Goal: Task Accomplishment & Management: Complete application form

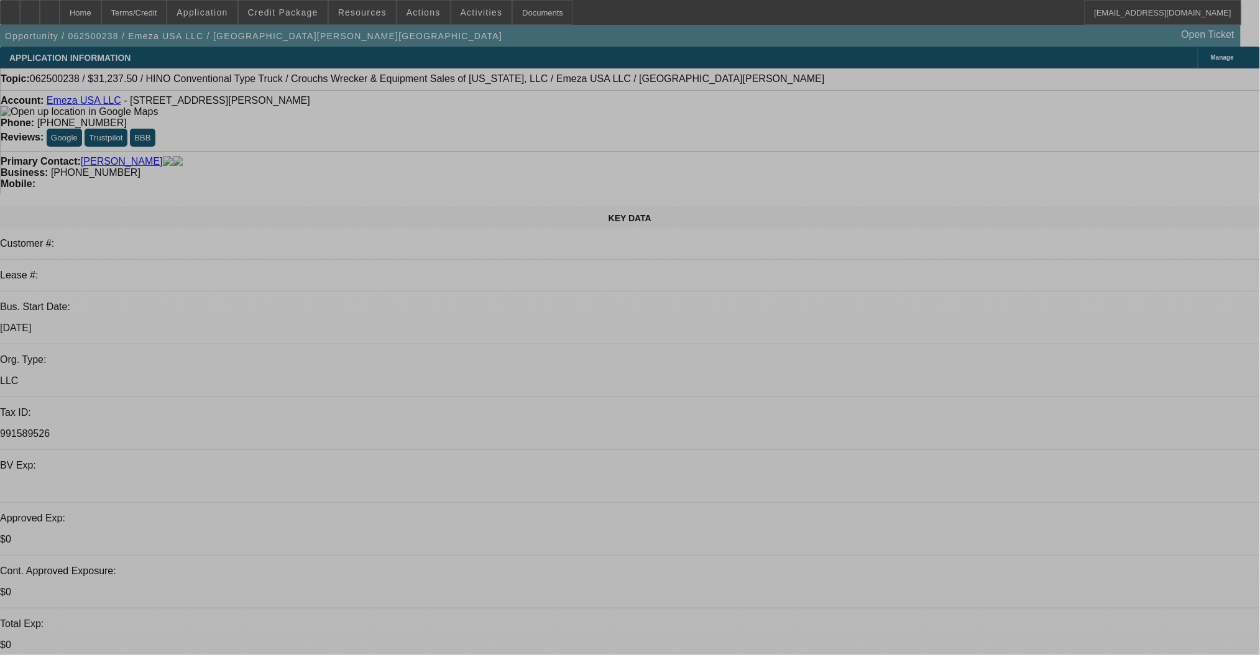
select select "0.15"
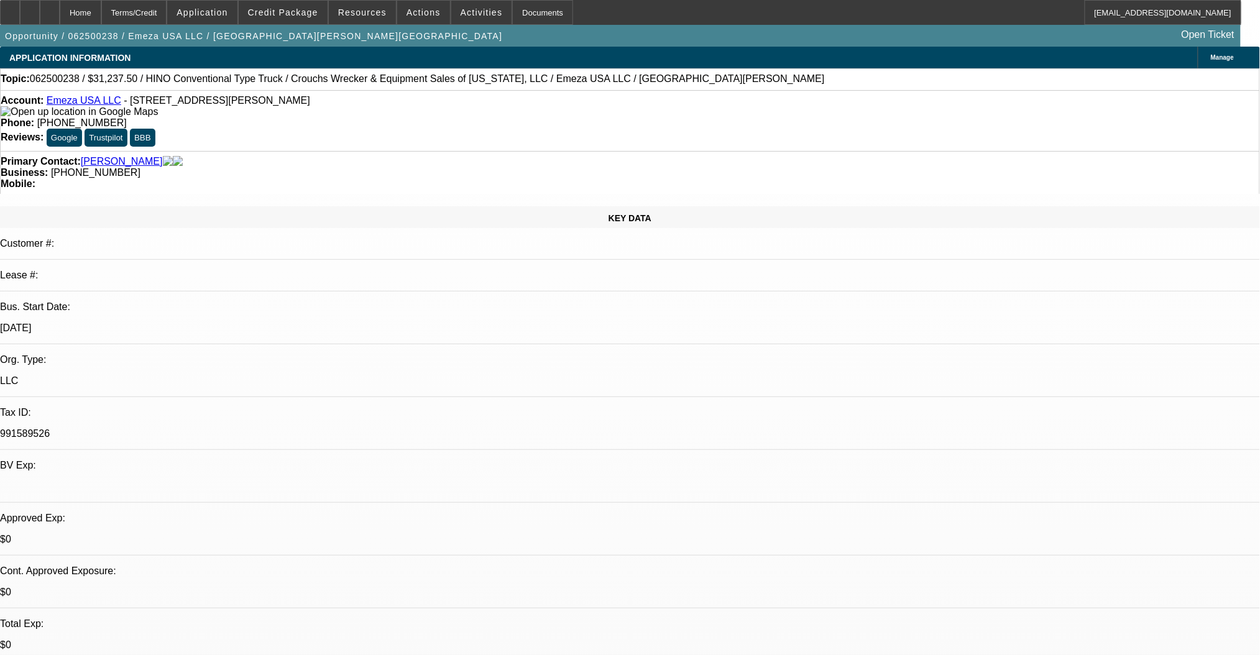
select select "0"
select select "0.1"
select select "4"
select select "0.15"
select select "0"
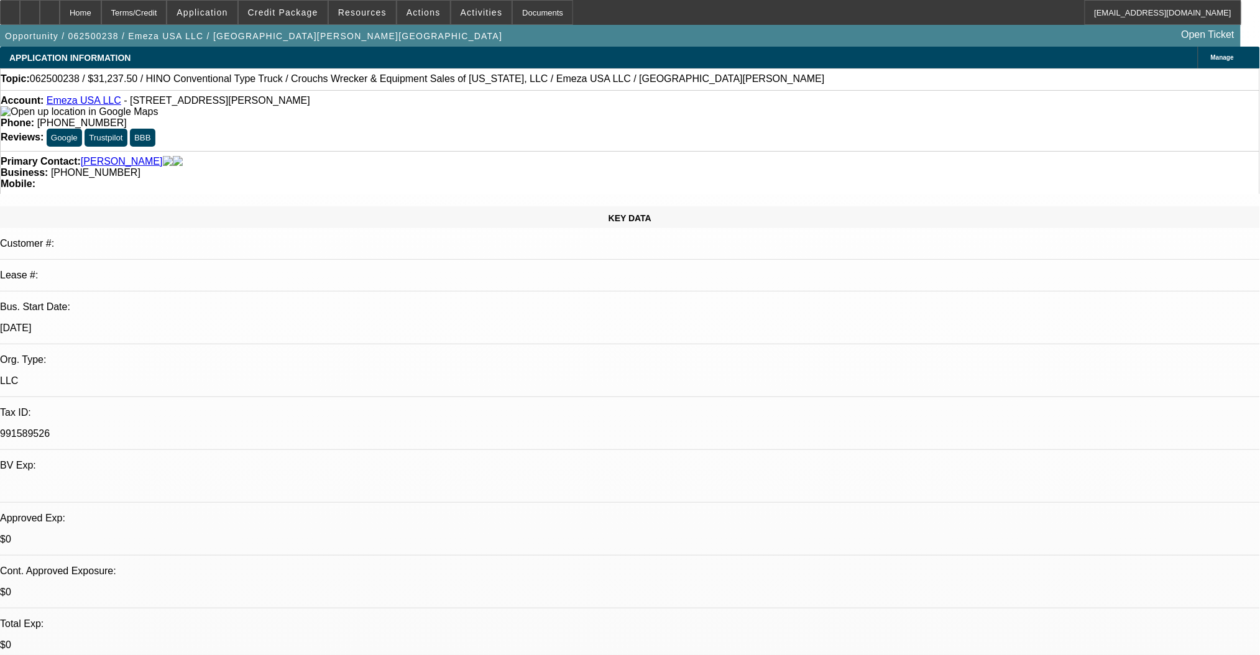
select select "0.1"
select select "4"
select select "0.15"
select select "2"
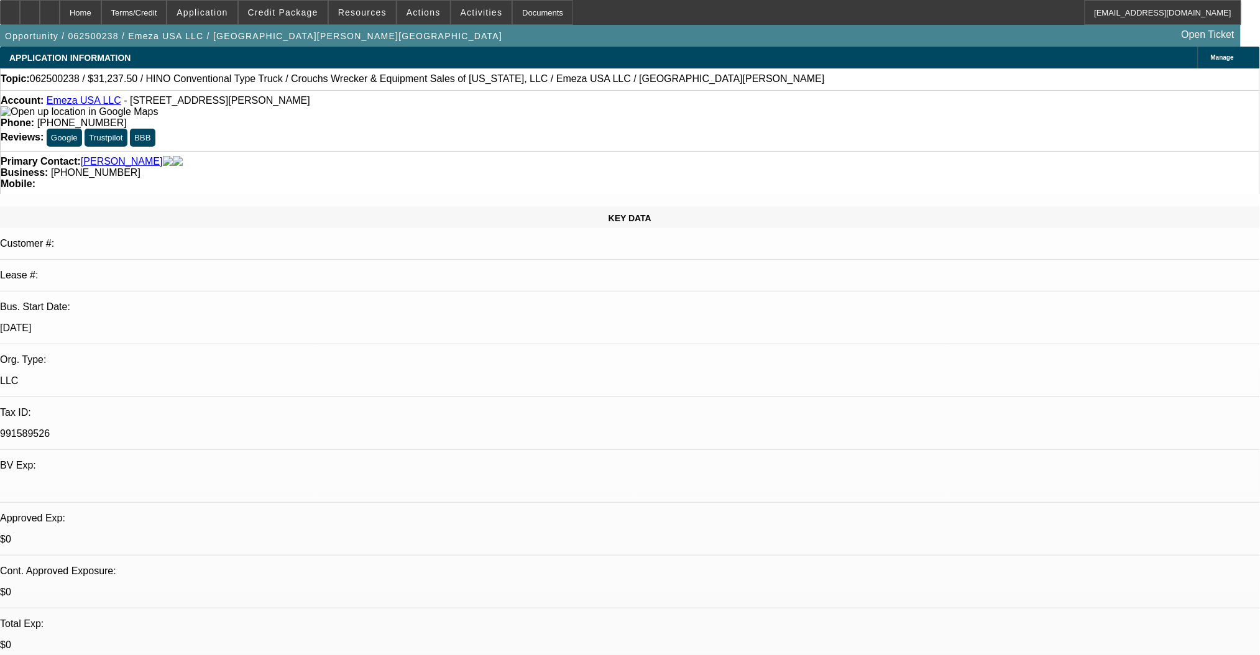
select select "0.1"
select select "4"
select select "0.15"
select select "2"
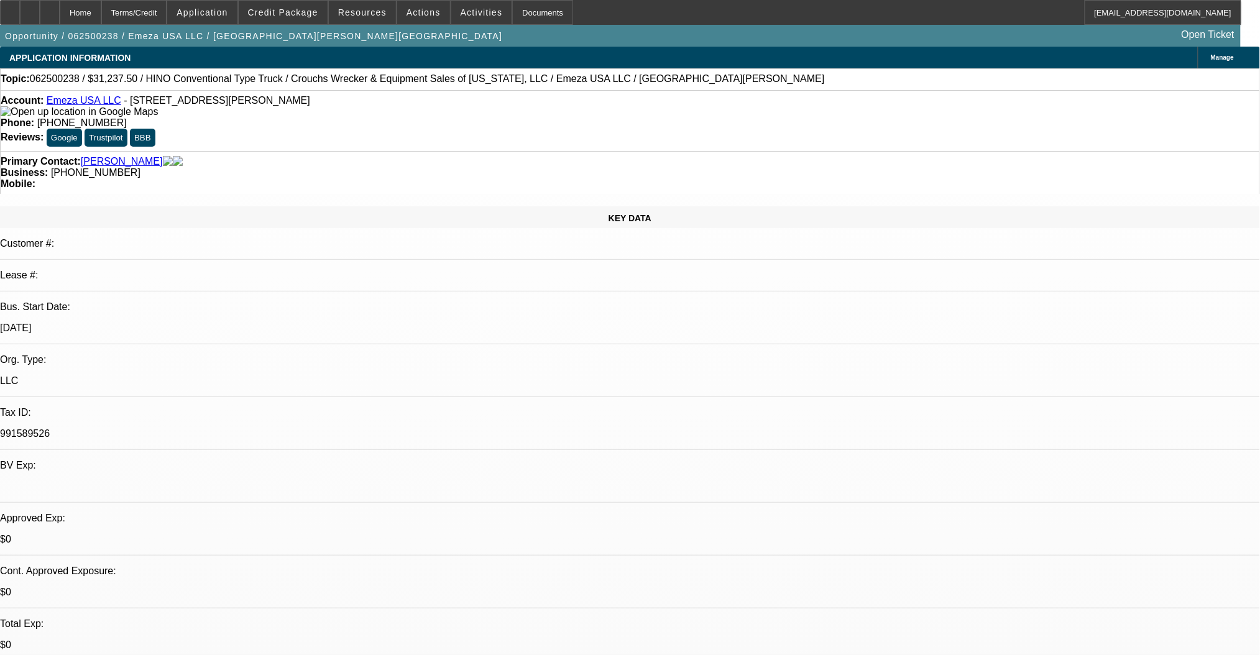
select select "0.1"
select select "4"
